Goal: Task Accomplishment & Management: Use online tool/utility

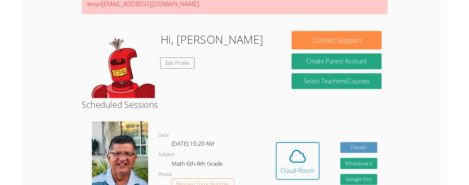
scroll to position [86, 0]
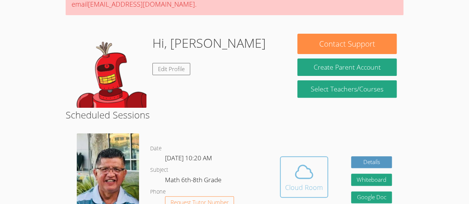
click at [312, 164] on icon at bounding box center [303, 172] width 21 height 21
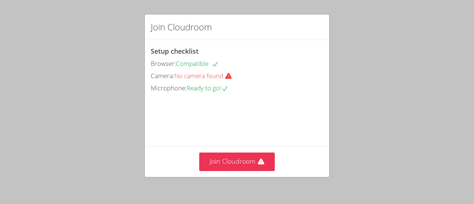
click at [231, 179] on div "Join Cloudroom Setup checklist Browser: Compatible Camera: No camera found Micr…" at bounding box center [237, 102] width 474 height 204
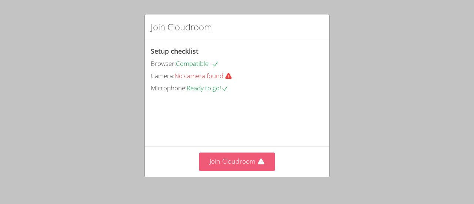
click at [237, 156] on button "Join Cloudroom" at bounding box center [237, 162] width 76 height 18
click at [217, 154] on button "Join Cloudroom" at bounding box center [237, 162] width 76 height 18
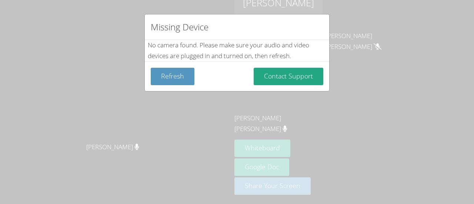
scroll to position [4, 0]
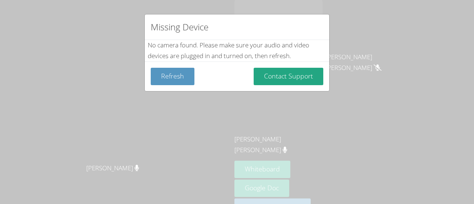
click at [318, 27] on div "Missing Device" at bounding box center [237, 27] width 184 height 26
click at [187, 81] on button "Refresh" at bounding box center [173, 76] width 44 height 17
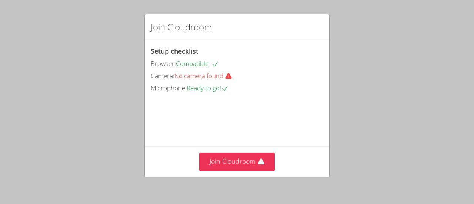
click at [230, 75] on icon at bounding box center [228, 76] width 7 height 7
click at [262, 24] on div "Join Cloudroom" at bounding box center [237, 27] width 184 height 26
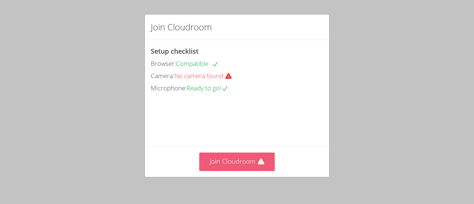
click at [222, 170] on button "Join Cloudroom" at bounding box center [237, 162] width 76 height 18
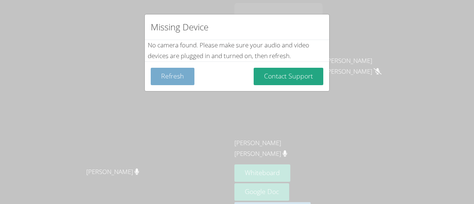
click at [166, 80] on button "Refresh" at bounding box center [173, 76] width 44 height 17
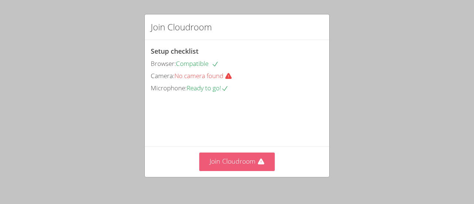
click at [247, 160] on button "Join Cloudroom" at bounding box center [237, 162] width 76 height 18
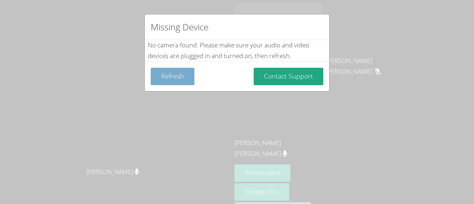
click at [179, 73] on button "Refresh" at bounding box center [173, 76] width 44 height 17
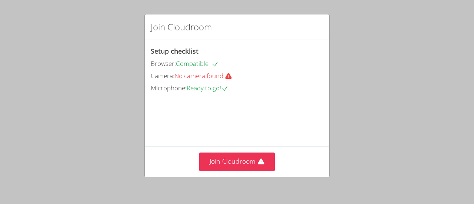
click at [331, 156] on div "Join Cloudroom Setup checklist Browser: Compatible Camera: No camera found Micr…" at bounding box center [237, 102] width 474 height 204
